Goal: Use online tool/utility: Utilize a website feature to perform a specific function

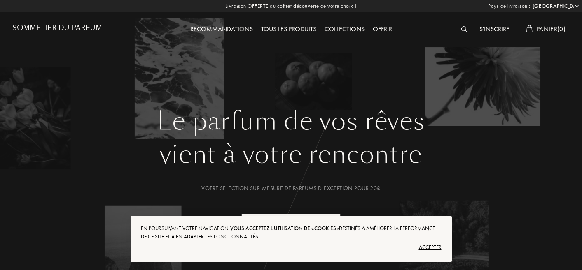
click at [432, 245] on div "Accepter" at bounding box center [291, 247] width 301 height 13
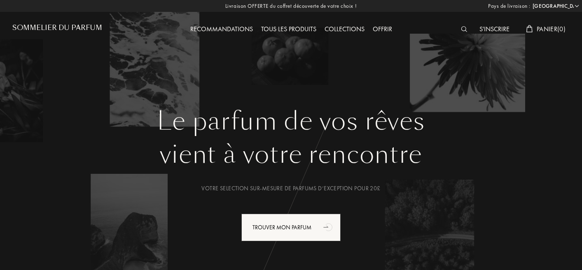
click at [54, 24] on h1 "Sommelier du Parfum" at bounding box center [57, 28] width 90 height 8
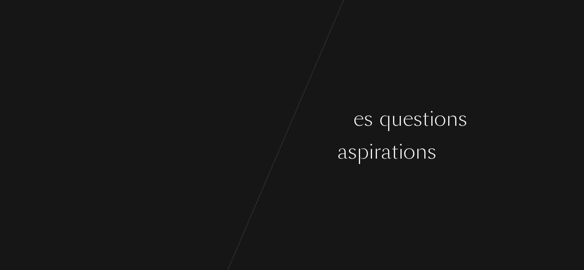
click at [315, 151] on div "o" at bounding box center [316, 151] width 12 height 31
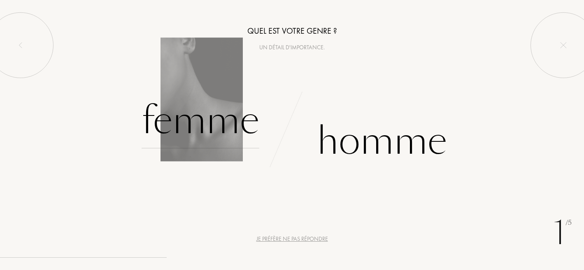
click at [198, 135] on div "Femme" at bounding box center [201, 121] width 118 height 56
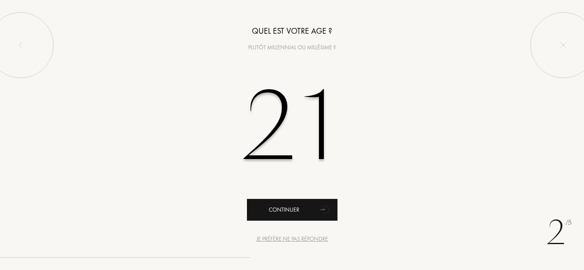
type input "21"
click at [292, 212] on div "Continuer" at bounding box center [292, 210] width 91 height 22
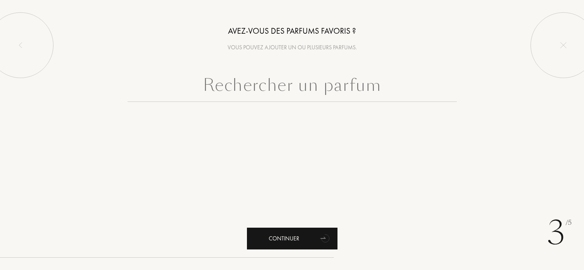
click at [305, 247] on div "Continuer" at bounding box center [292, 239] width 91 height 22
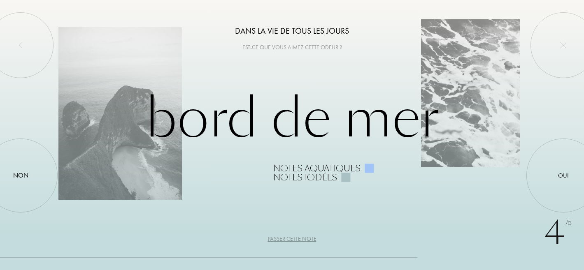
click at [345, 207] on div "4 /5 Dans la vie de tous les jours Est-ce que vous aimez cette odeur ? Bord de …" at bounding box center [292, 135] width 584 height 270
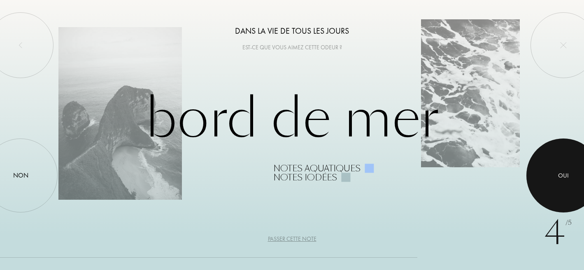
click at [554, 169] on div at bounding box center [563, 176] width 74 height 74
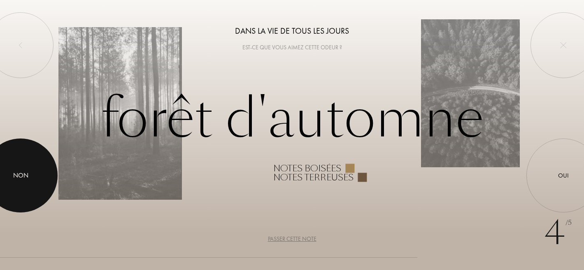
click at [22, 183] on div at bounding box center [21, 176] width 74 height 74
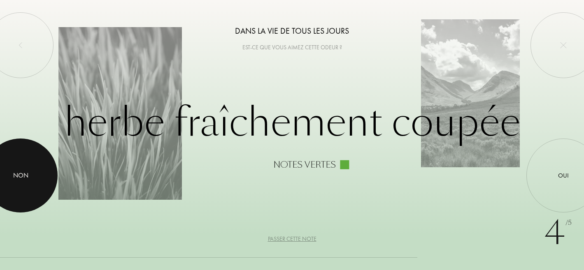
click at [36, 181] on div at bounding box center [21, 176] width 74 height 74
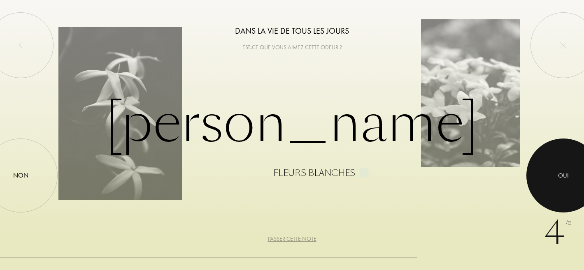
click at [569, 169] on div at bounding box center [563, 176] width 74 height 74
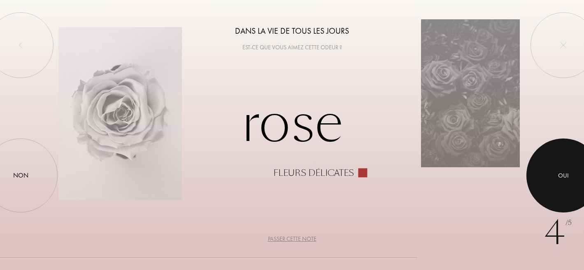
click at [570, 192] on div at bounding box center [563, 176] width 74 height 74
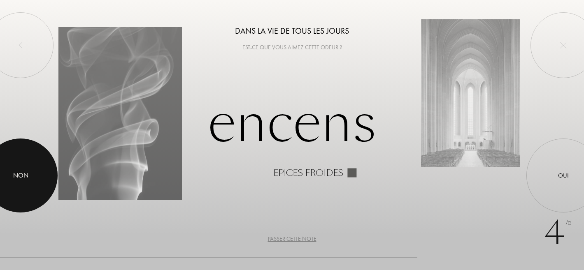
click at [31, 177] on div at bounding box center [21, 176] width 74 height 74
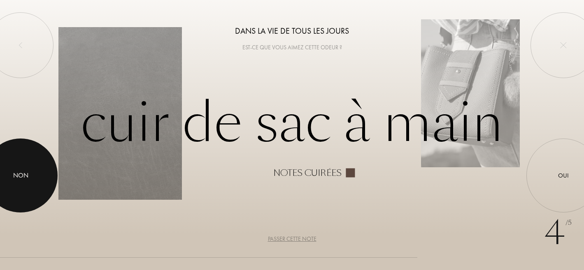
click at [18, 171] on div "Non" at bounding box center [20, 176] width 15 height 10
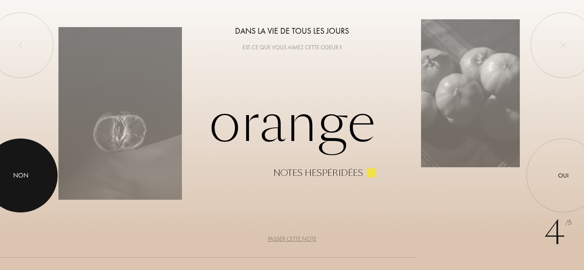
click at [28, 170] on div at bounding box center [21, 176] width 74 height 74
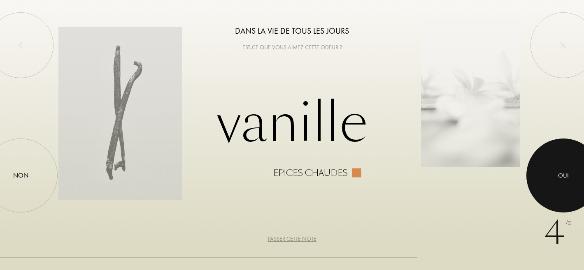
click at [563, 167] on div at bounding box center [563, 176] width 74 height 74
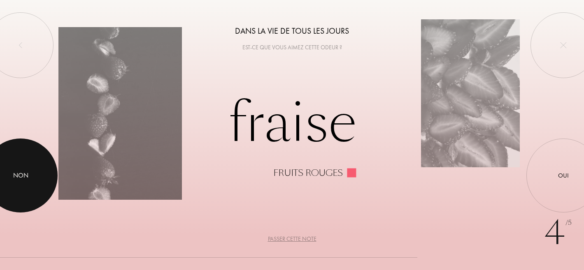
click at [37, 175] on div at bounding box center [21, 176] width 74 height 74
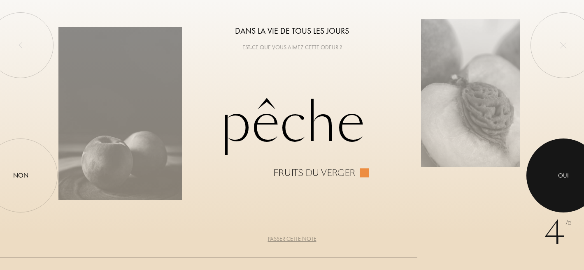
click at [540, 170] on div at bounding box center [563, 176] width 74 height 74
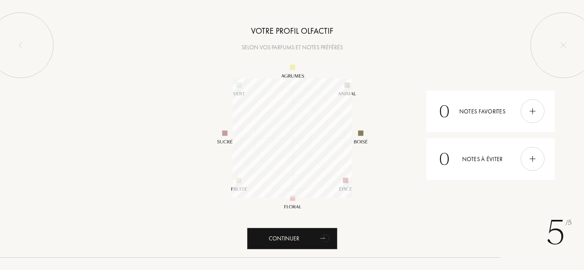
scroll to position [119, 119]
click at [533, 114] on img at bounding box center [532, 111] width 9 height 9
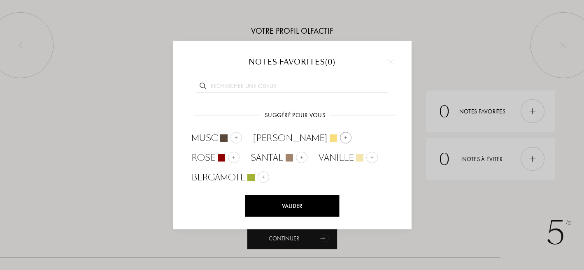
drag, startPoint x: 314, startPoint y: 157, endPoint x: 334, endPoint y: 160, distance: 20.0
click at [366, 157] on div at bounding box center [372, 158] width 12 height 12
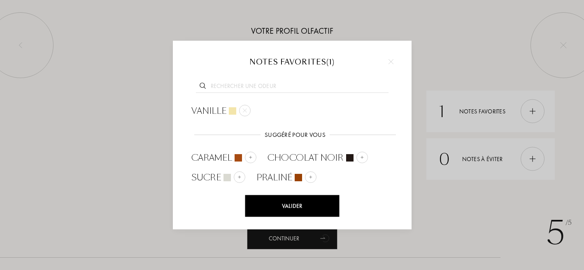
click at [436, 204] on div at bounding box center [292, 135] width 584 height 270
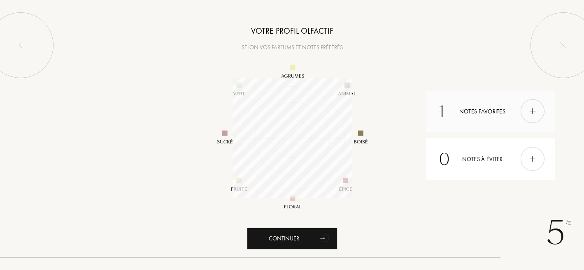
click at [531, 118] on div at bounding box center [533, 112] width 24 height 24
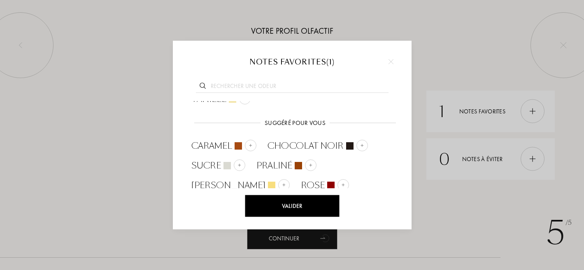
scroll to position [15, 0]
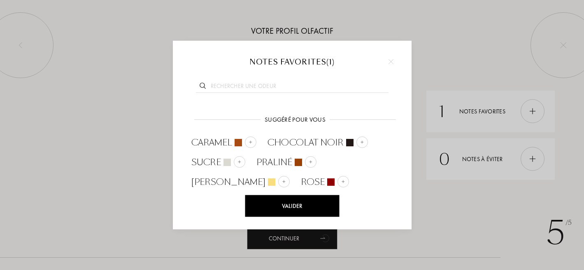
click at [452, 202] on div at bounding box center [292, 135] width 584 height 270
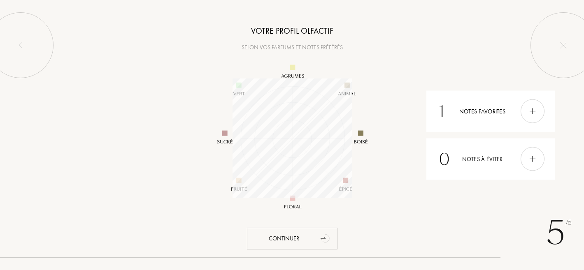
click at [302, 232] on div "Continuer" at bounding box center [292, 239] width 91 height 22
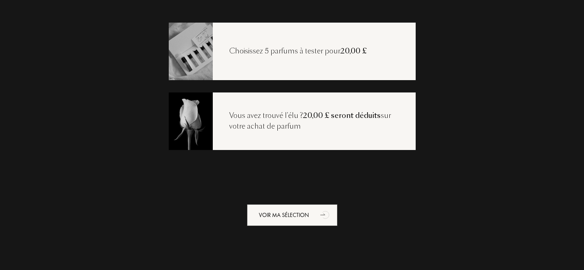
scroll to position [34, 0]
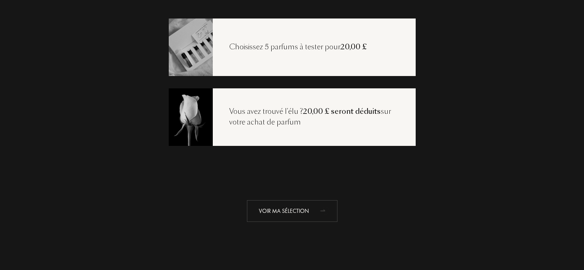
click at [323, 217] on icon "animation" at bounding box center [325, 211] width 16 height 16
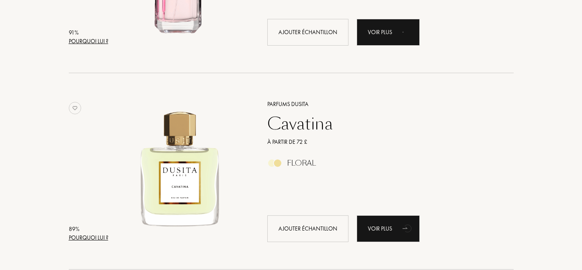
scroll to position [1104, 0]
